Goal: Browse casually: Explore the website without a specific task or goal

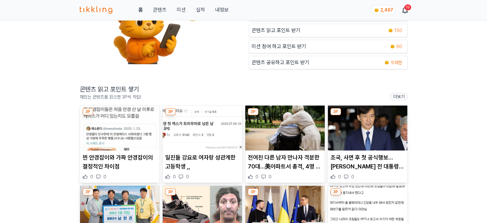
scroll to position [96, 0]
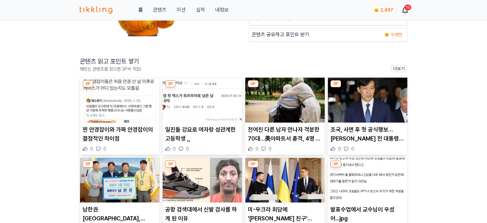
click at [124, 111] on img at bounding box center [119, 100] width 79 height 45
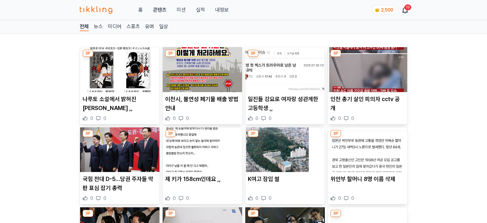
click at [198, 83] on img at bounding box center [202, 69] width 79 height 45
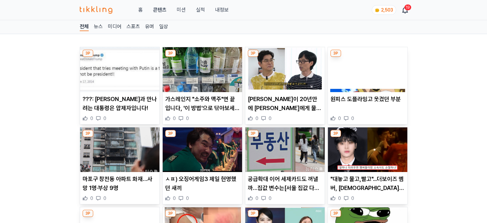
click at [272, 73] on img at bounding box center [284, 69] width 79 height 45
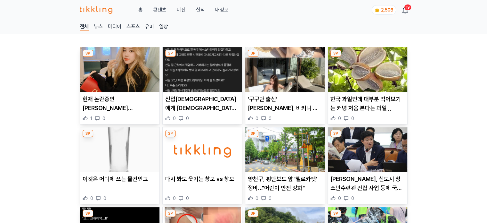
click at [268, 76] on img at bounding box center [284, 69] width 79 height 45
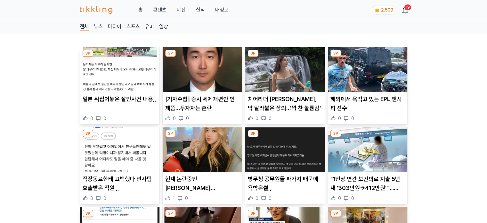
click at [196, 153] on img at bounding box center [202, 149] width 79 height 45
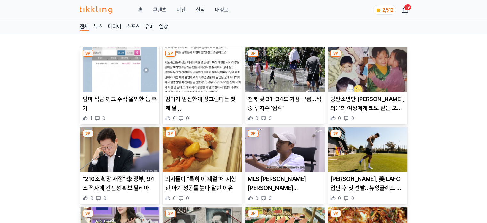
click at [207, 82] on img at bounding box center [202, 69] width 79 height 45
